Goal: Task Accomplishment & Management: Use online tool/utility

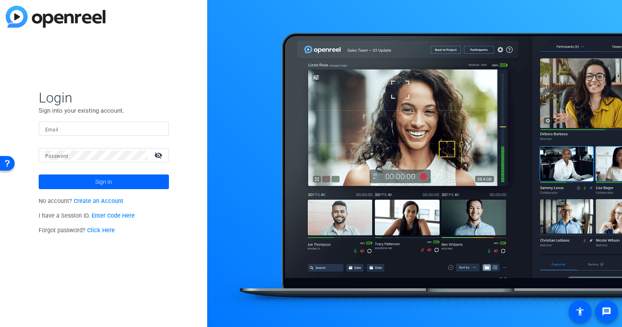
click at [102, 144] on mat-form-field "Email" at bounding box center [104, 135] width 130 height 26
click at [98, 120] on form "Login Sign into your existing account. Email Password visibility_off Sign in" at bounding box center [104, 139] width 130 height 100
drag, startPoint x: 161, startPoint y: 124, endPoint x: 143, endPoint y: 133, distance: 19.6
click at [159, 124] on input "Email" at bounding box center [103, 129] width 117 height 10
click at [139, 133] on input "Email" at bounding box center [103, 129] width 117 height 10
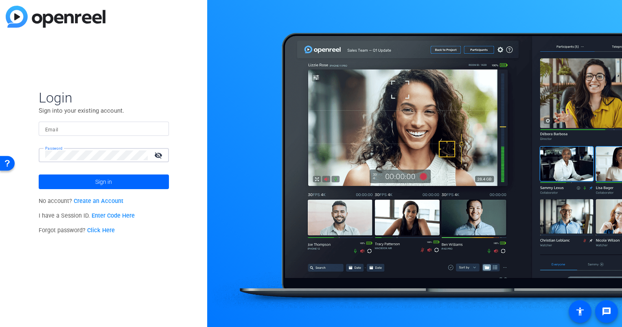
click at [84, 125] on input "Email" at bounding box center [103, 129] width 117 height 10
type input "[EMAIL_ADDRESS][DOMAIN_NAME]"
click at [39, 175] on button "Sign in" at bounding box center [104, 182] width 130 height 15
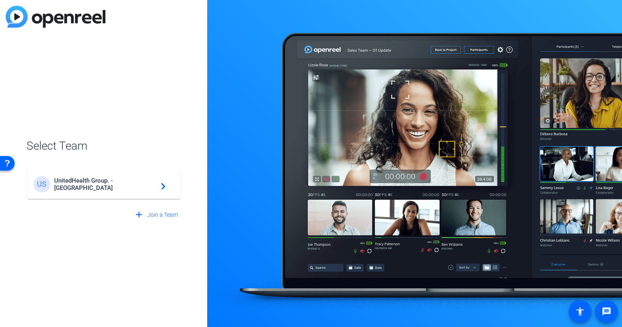
click at [87, 179] on div "US UnitedHealth Group. - Tilt Studios navigate_next" at bounding box center [104, 184] width 140 height 16
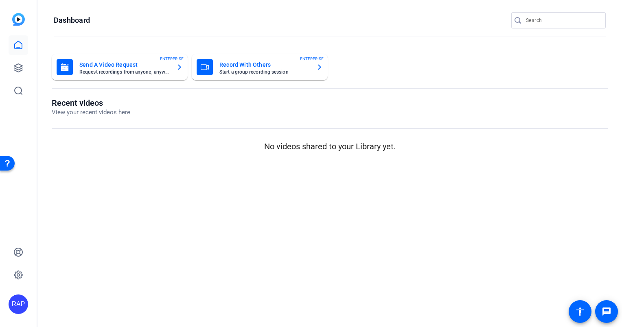
click at [9, 42] on link at bounding box center [19, 45] width 20 height 20
click at [15, 46] on icon at bounding box center [18, 45] width 10 height 10
click at [22, 44] on icon at bounding box center [18, 45] width 7 height 8
click at [23, 69] on icon at bounding box center [18, 68] width 10 height 10
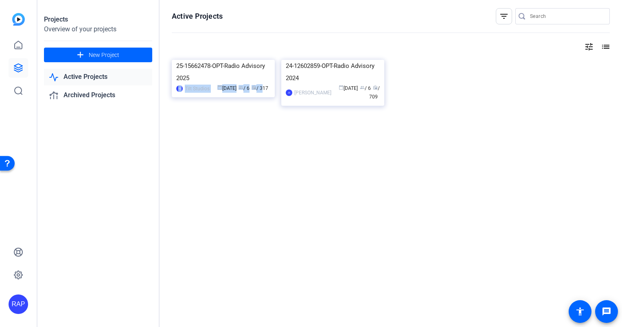
drag, startPoint x: 241, startPoint y: 92, endPoint x: 221, endPoint y: 63, distance: 35.5
click at [225, 67] on mat-card "25-15662478-OPT-Radio Advisory 2025 TS Tilt Studios calendar_today [DATE] group…" at bounding box center [223, 78] width 103 height 37
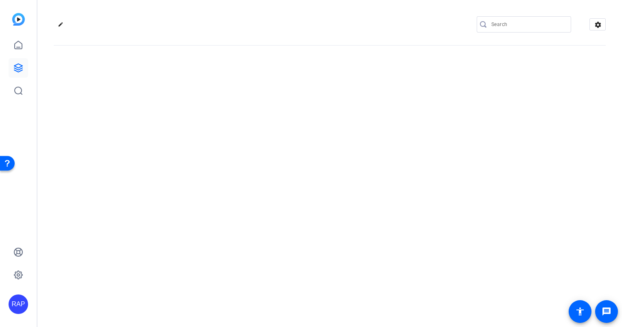
click at [221, 63] on div "edit settings" at bounding box center [329, 163] width 584 height 327
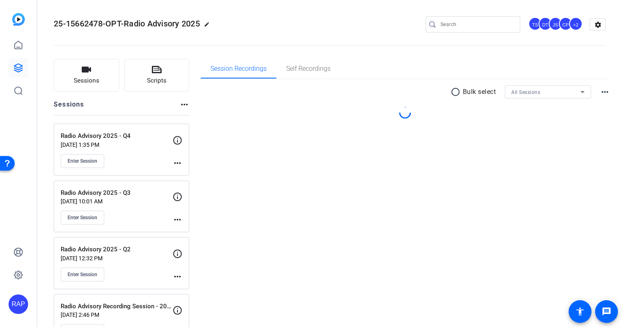
click at [145, 143] on p "[DATE] 1:35 PM" at bounding box center [117, 145] width 112 height 7
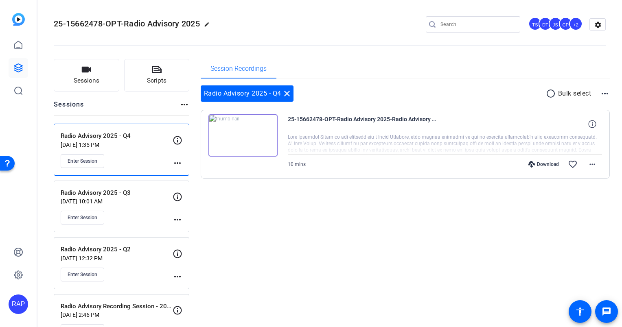
click at [125, 218] on div "Enter Session" at bounding box center [117, 218] width 112 height 14
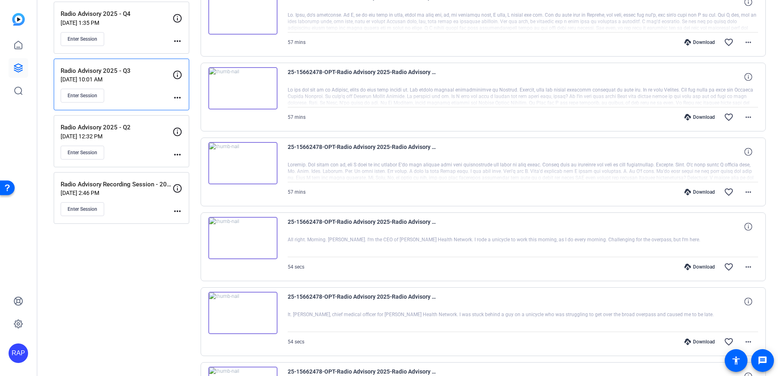
scroll to position [122, 0]
